Goal: Task Accomplishment & Management: Use online tool/utility

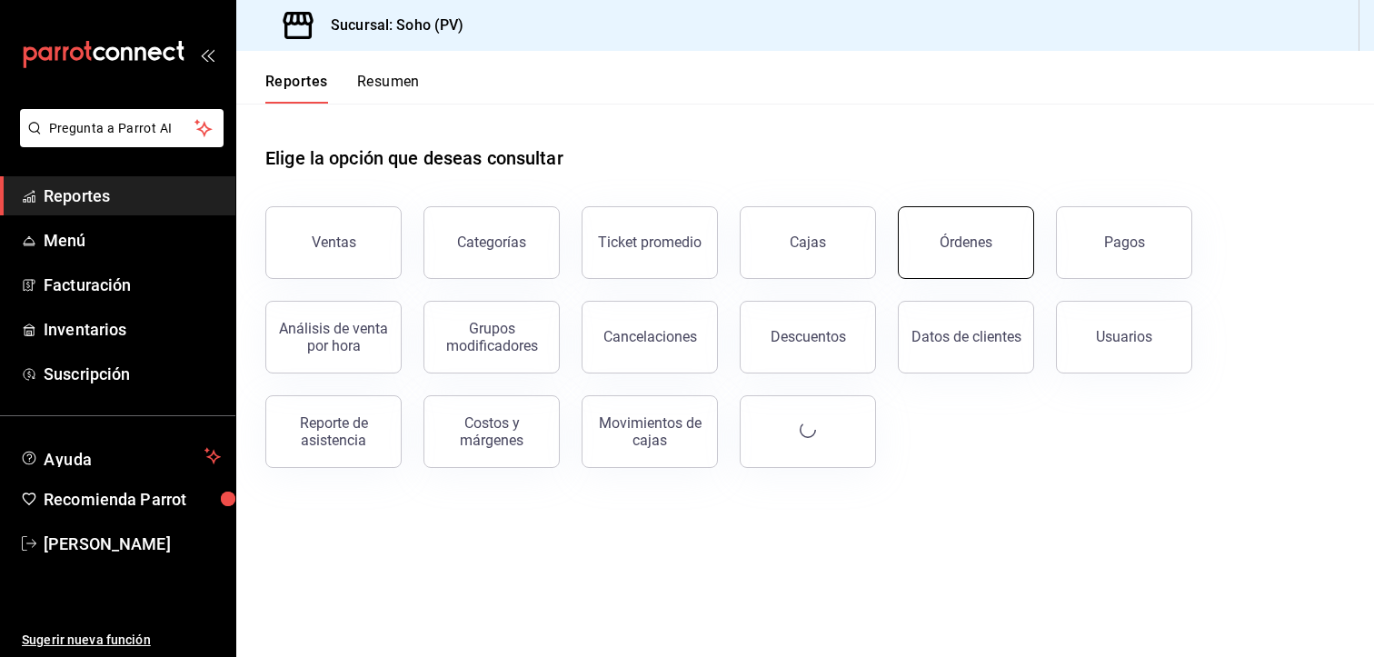
click at [953, 246] on div "Órdenes" at bounding box center [966, 242] width 53 height 17
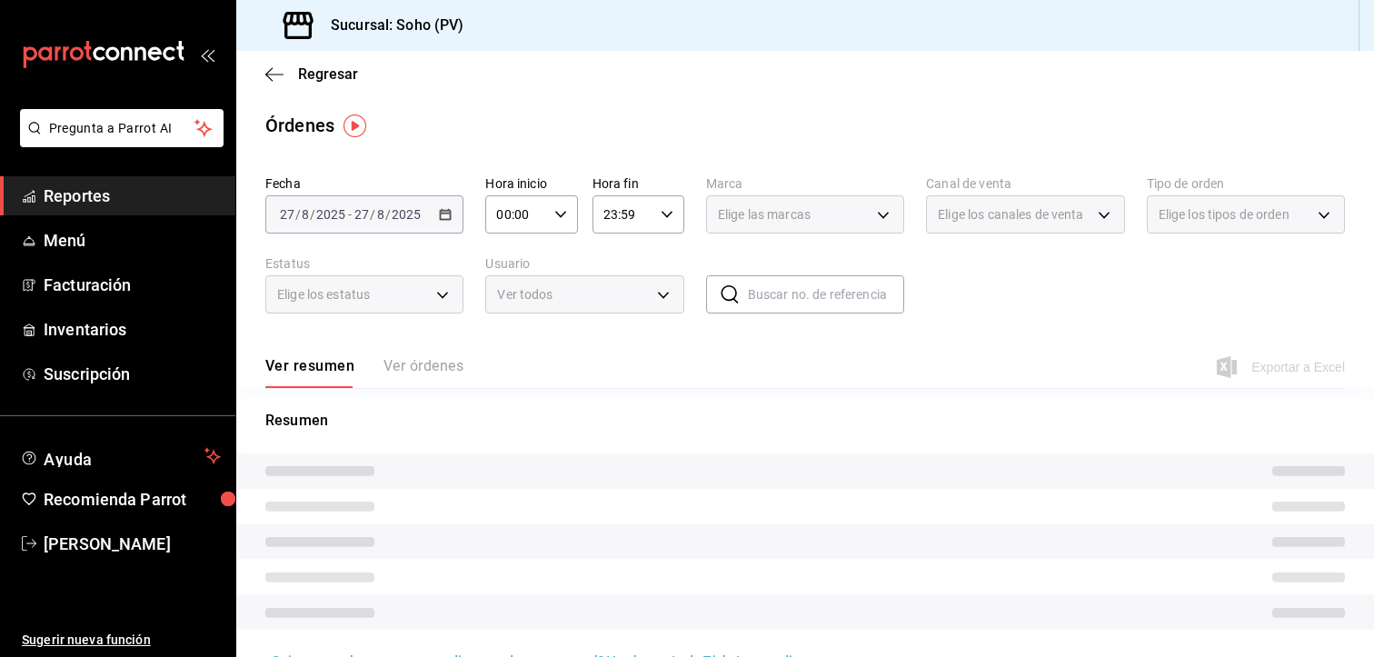
click at [665, 304] on div "Ver todos" at bounding box center [584, 294] width 198 height 38
click at [656, 284] on div "Ver todos" at bounding box center [584, 294] width 198 height 38
click at [656, 285] on div "Ver todos" at bounding box center [584, 294] width 198 height 38
click at [662, 304] on div "Ver todos" at bounding box center [584, 294] width 198 height 38
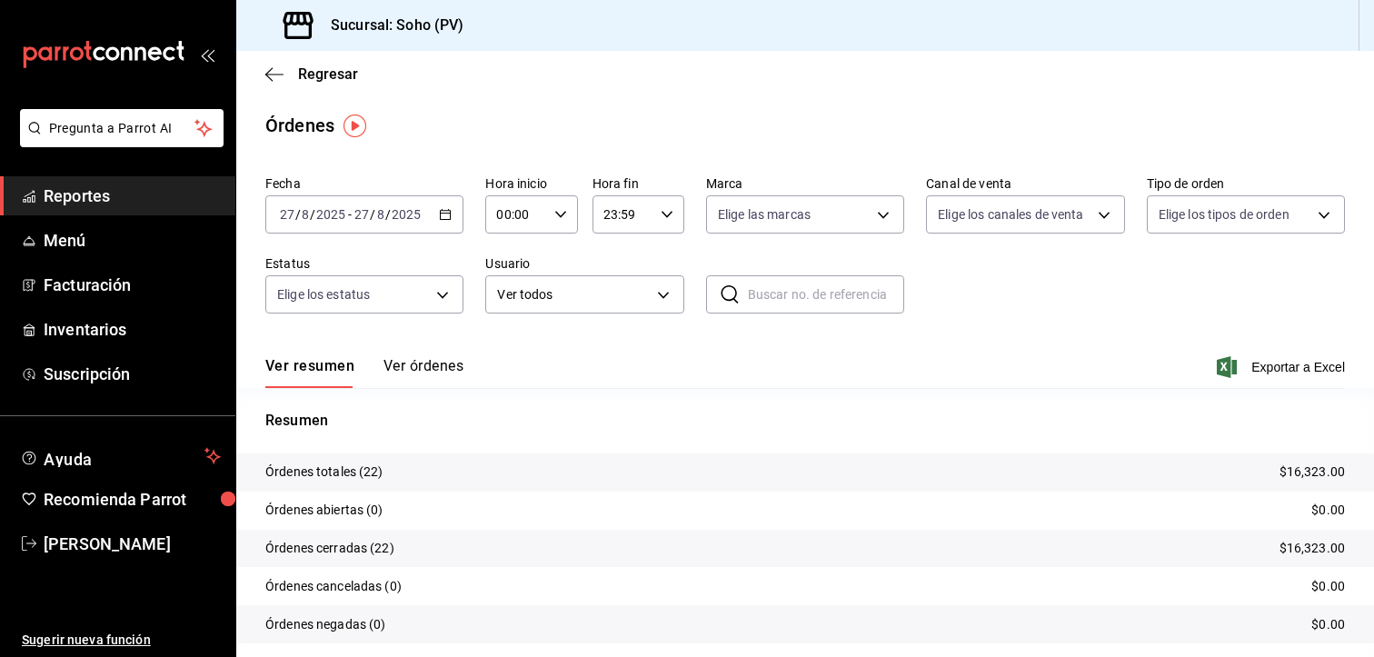
click at [414, 364] on button "Ver órdenes" at bounding box center [424, 372] width 80 height 31
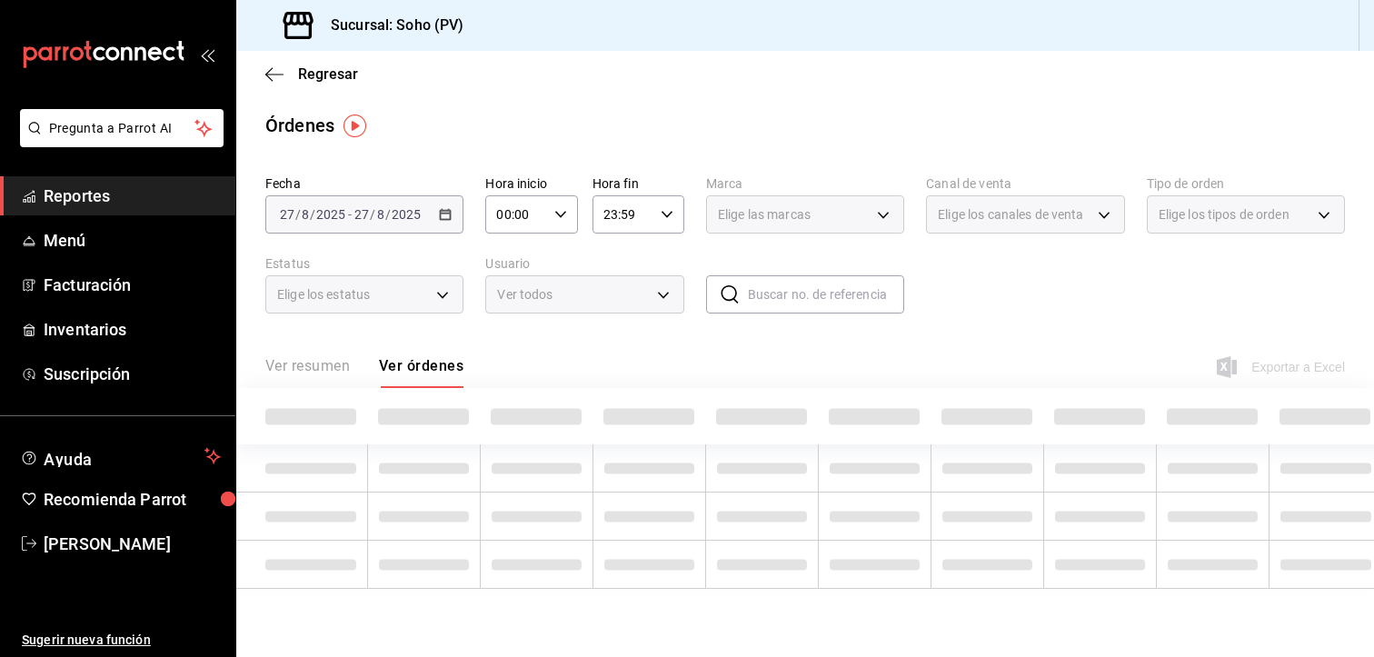
click at [654, 295] on div "Ver todos" at bounding box center [584, 294] width 198 height 38
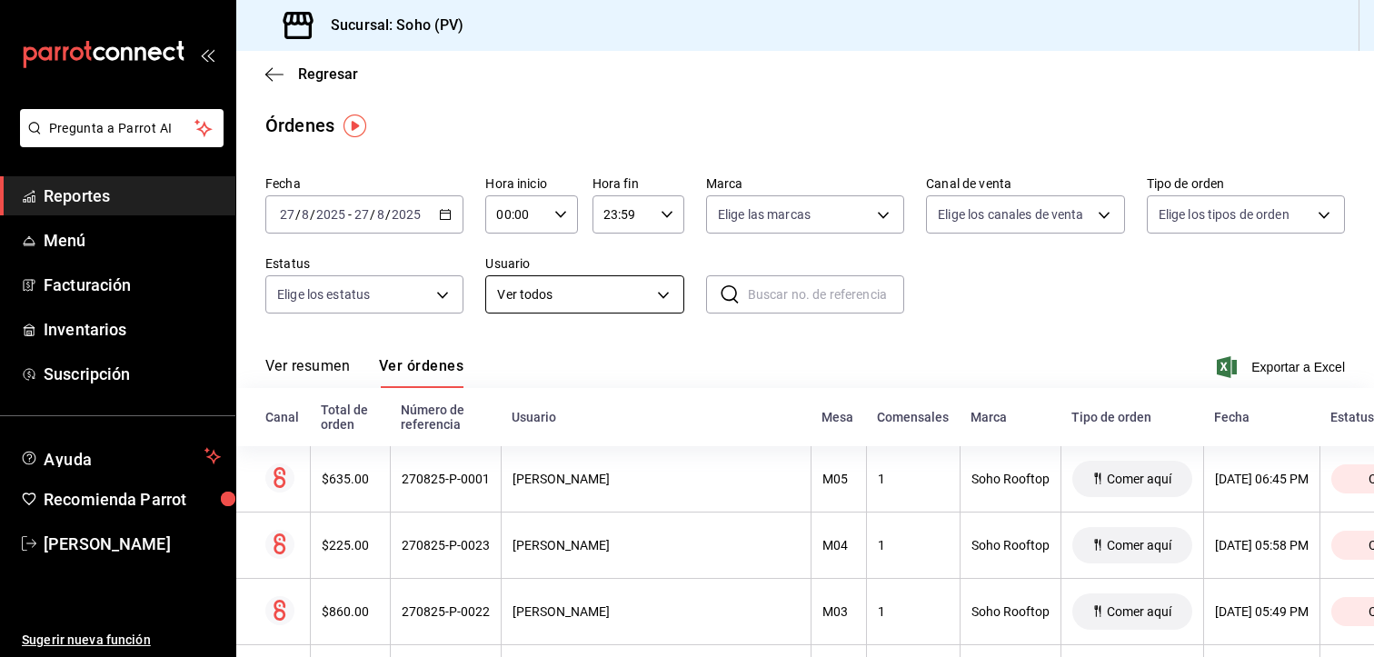
click at [656, 301] on body "Pregunta a Parrot AI Reportes Menú Facturación Inventarios Suscripción Ayuda Re…" at bounding box center [687, 328] width 1374 height 657
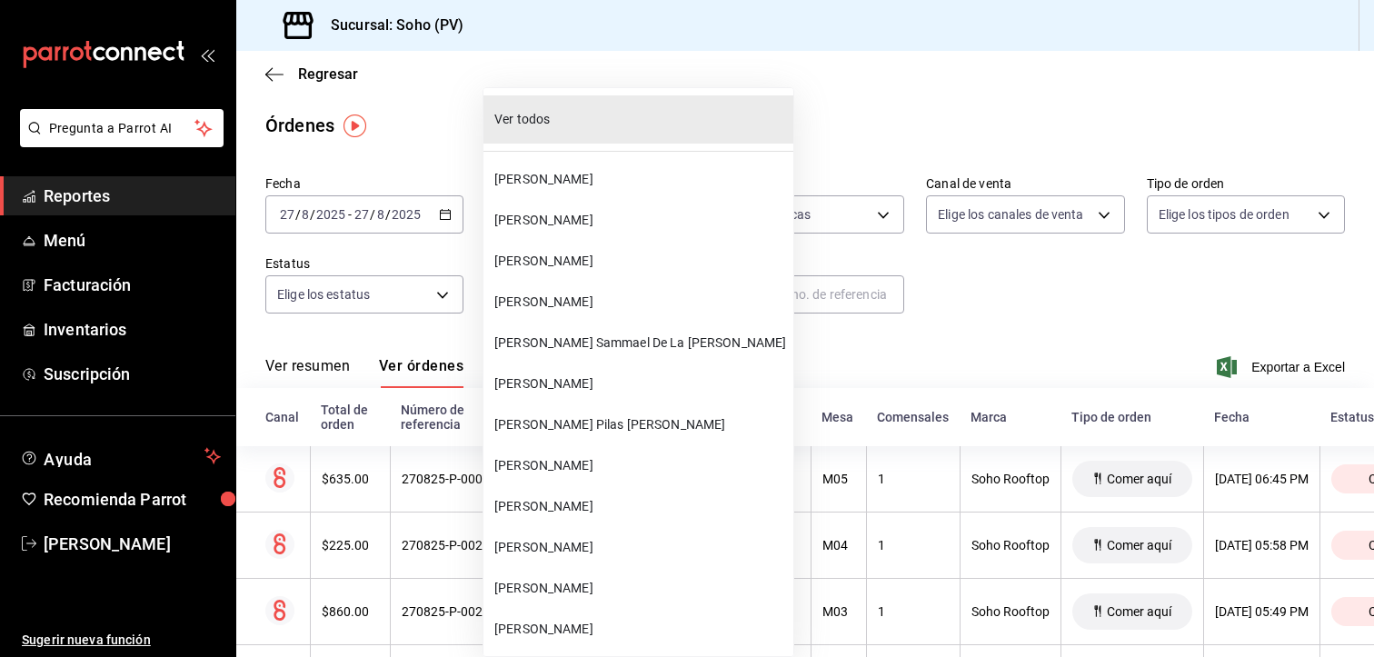
click at [583, 336] on span "[PERSON_NAME] Sammael De La [PERSON_NAME]" at bounding box center [640, 343] width 292 height 19
type input "28609ca3-6ac6-4c9f-b792-812c965fe4d2"
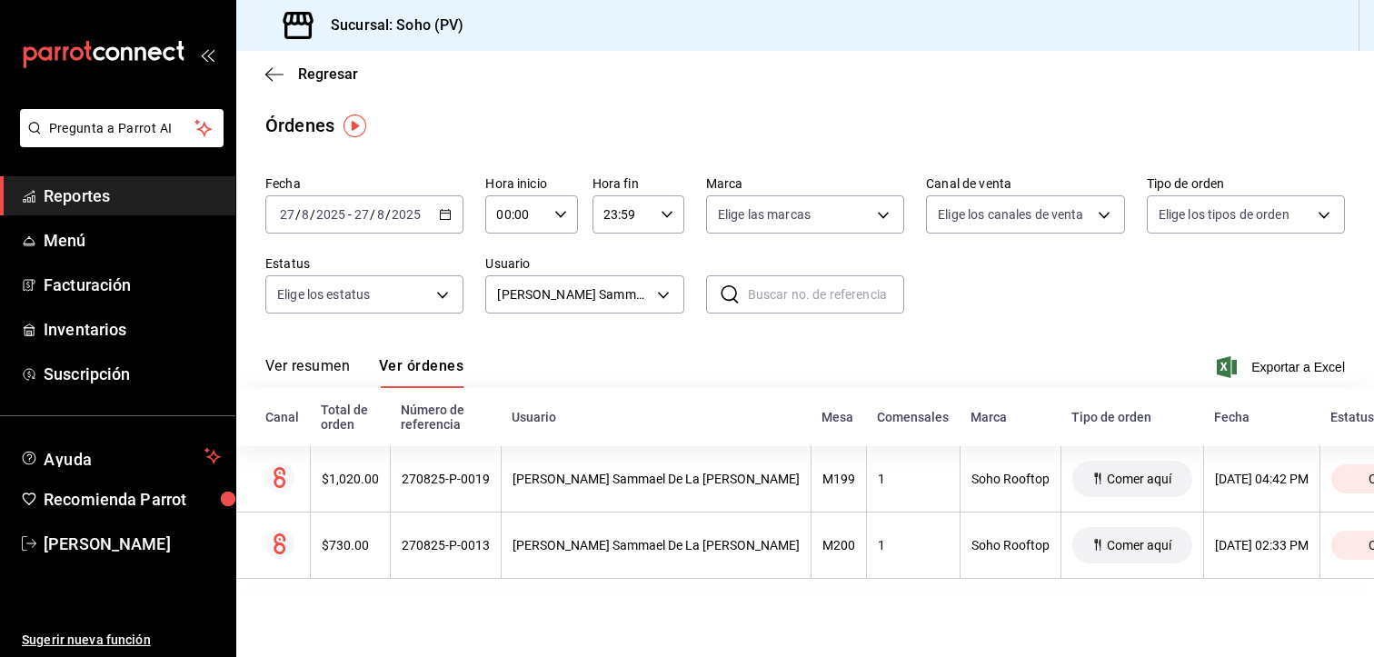
click at [1272, 359] on span "Exportar a Excel" at bounding box center [1283, 367] width 125 height 22
